Goal: Find specific page/section: Find specific page/section

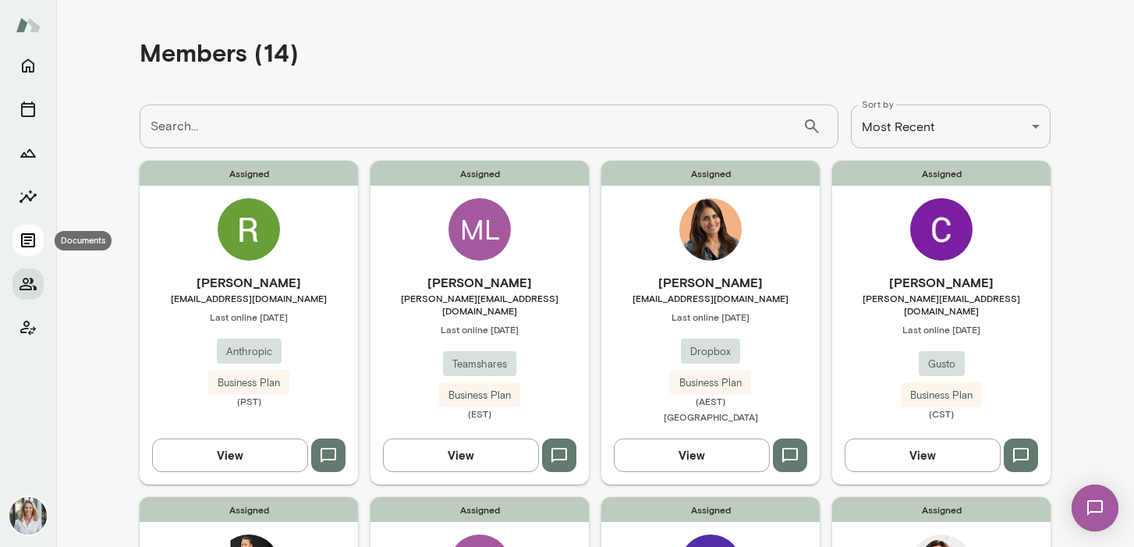
click at [29, 237] on icon "Documents" at bounding box center [28, 240] width 14 height 14
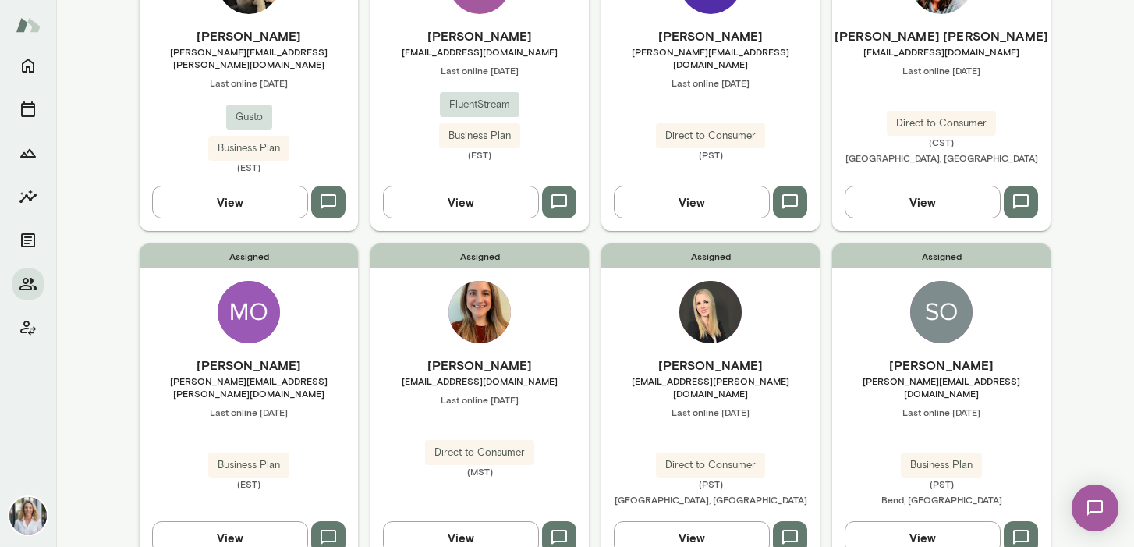
scroll to position [593, 0]
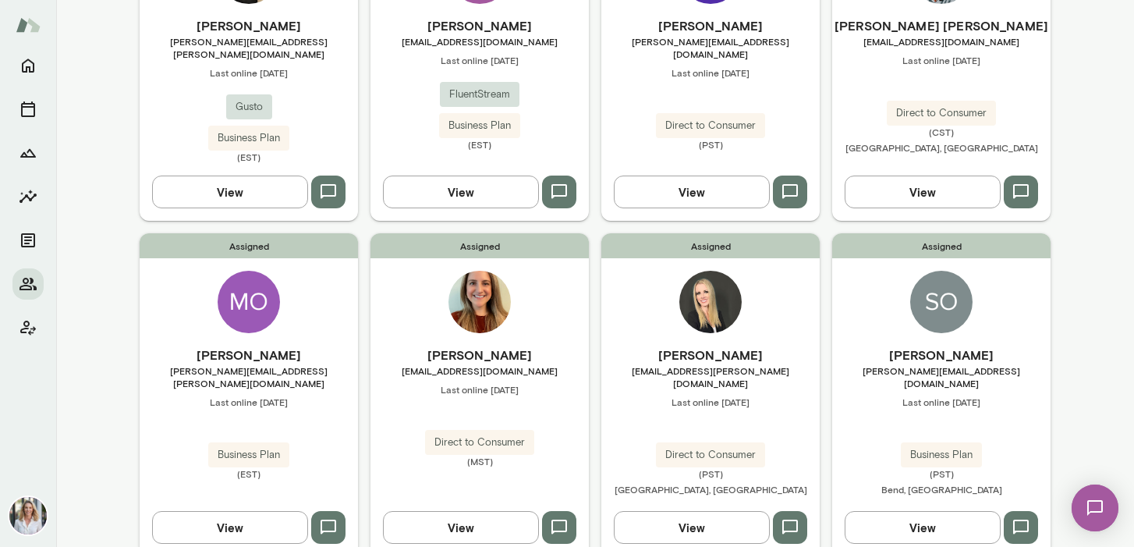
click at [880, 313] on div "Assigned [PERSON_NAME] [PERSON_NAME][EMAIL_ADDRESS][DOMAIN_NAME] Last online [D…" at bounding box center [941, 394] width 218 height 323
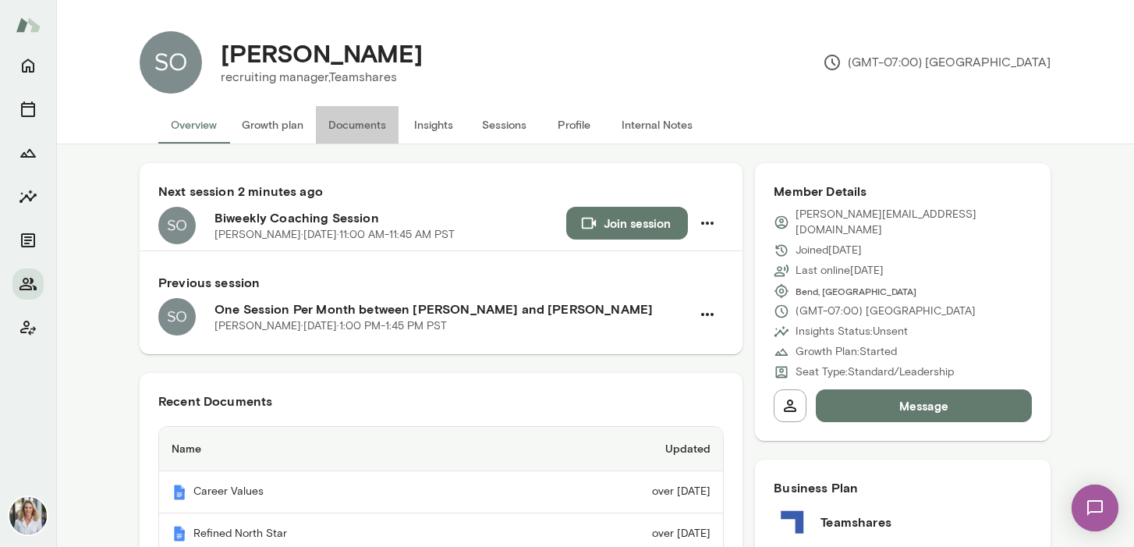
click at [363, 134] on button "Documents" at bounding box center [357, 124] width 83 height 37
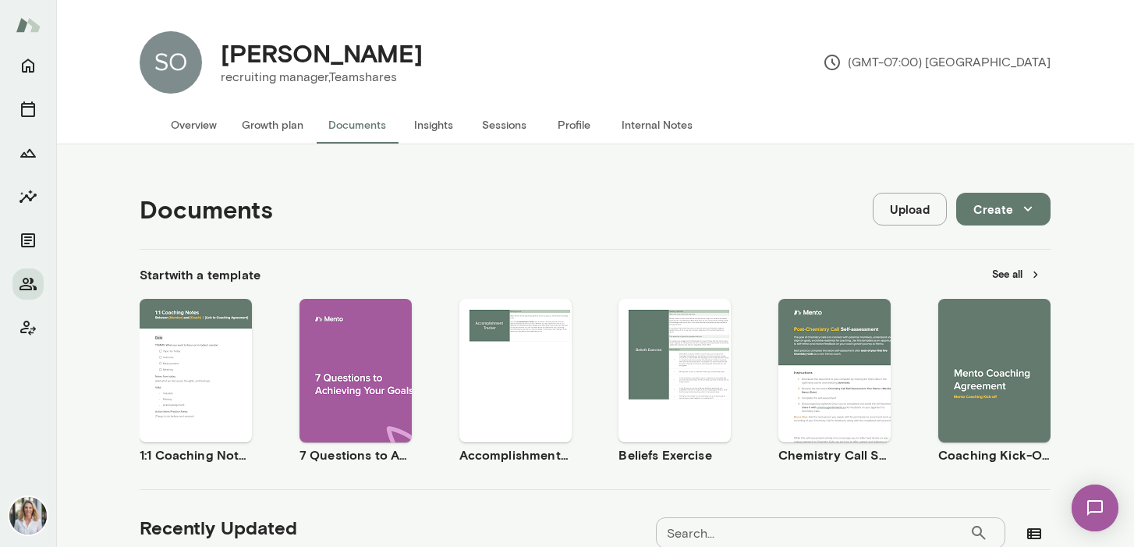
scroll to position [607, 0]
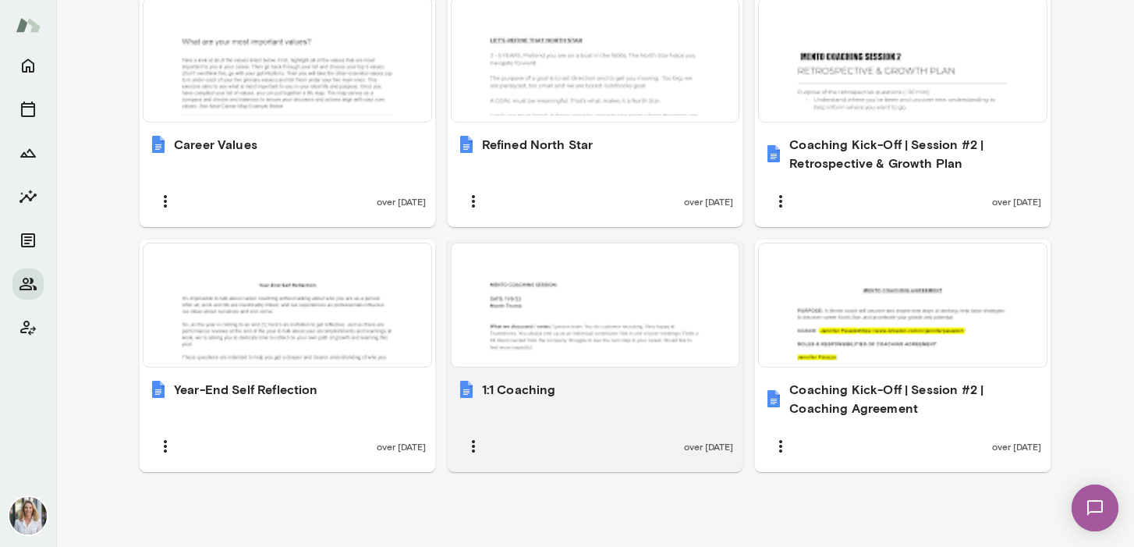
click at [612, 283] on div at bounding box center [595, 305] width 275 height 111
